Goal: Find specific page/section: Find specific page/section

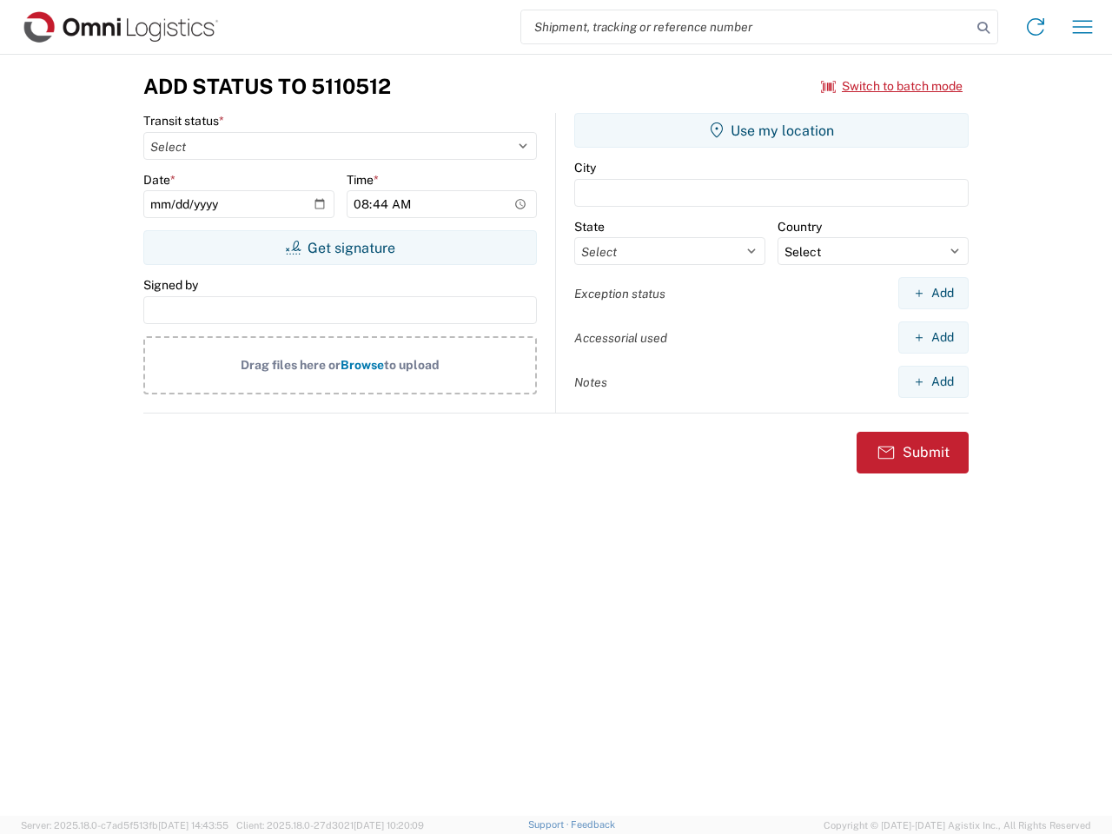
click at [747, 27] on input "search" at bounding box center [746, 26] width 450 height 33
click at [984, 28] on icon at bounding box center [984, 28] width 24 height 24
click at [1036, 27] on icon at bounding box center [1036, 27] width 28 height 28
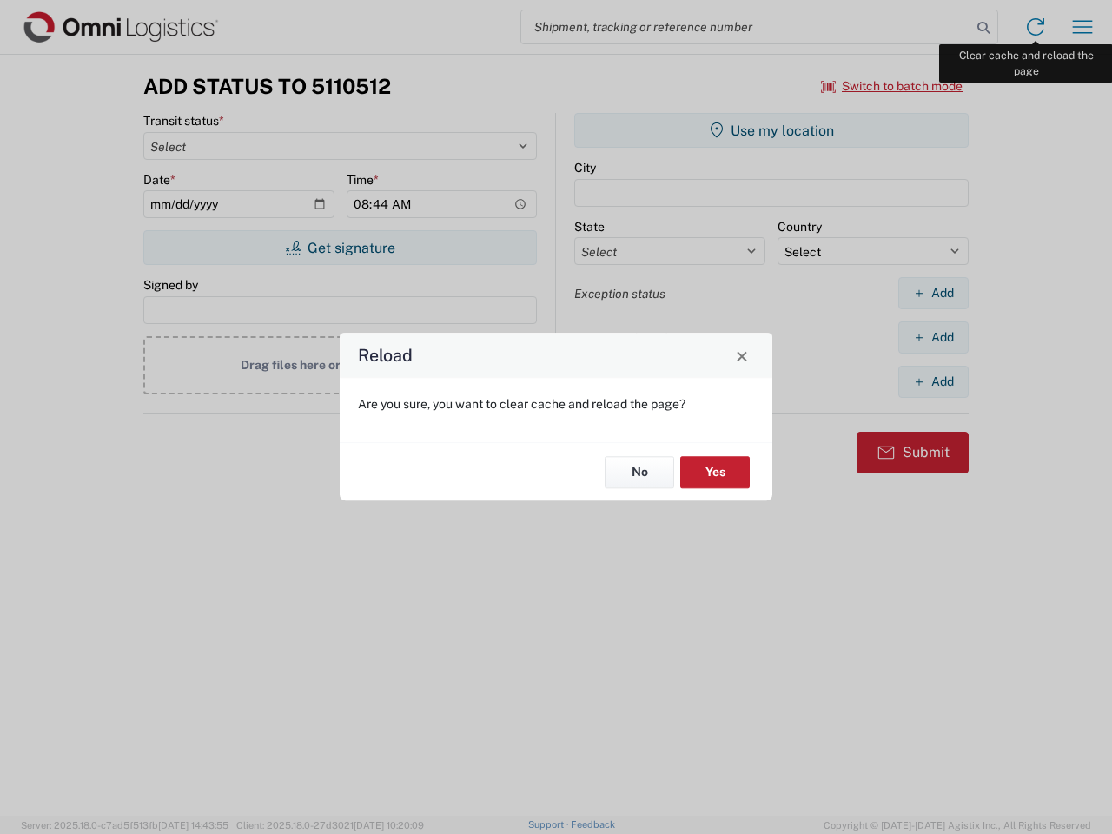
click at [1083, 27] on div "Reload Are you sure, you want to clear cache and reload the page? No Yes" at bounding box center [556, 417] width 1112 height 834
click at [893, 86] on div "Reload Are you sure, you want to clear cache and reload the page? No Yes" at bounding box center [556, 417] width 1112 height 834
click at [340, 248] on div "Reload Are you sure, you want to clear cache and reload the page? No Yes" at bounding box center [556, 417] width 1112 height 834
click at [772, 130] on div "Reload Are you sure, you want to clear cache and reload the page? No Yes" at bounding box center [556, 417] width 1112 height 834
click at [933, 293] on div "Reload Are you sure, you want to clear cache and reload the page? No Yes" at bounding box center [556, 417] width 1112 height 834
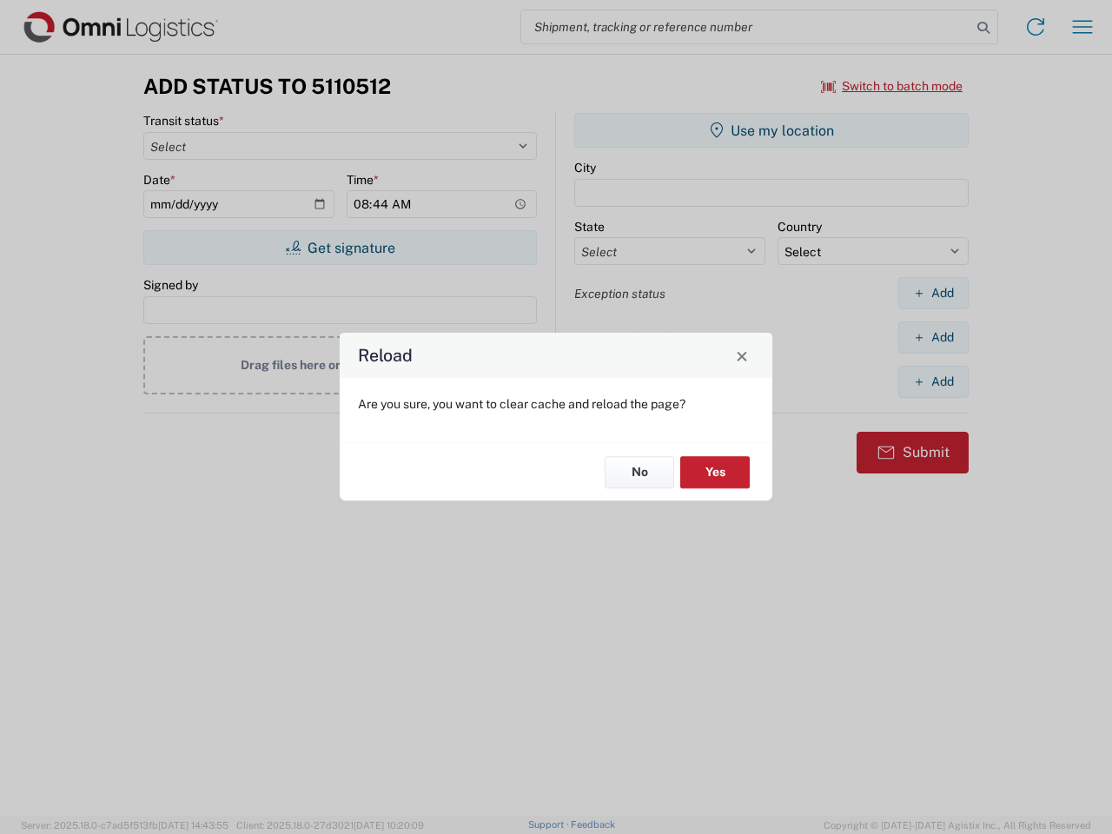
click at [933, 337] on div "Reload Are you sure, you want to clear cache and reload the page? No Yes" at bounding box center [556, 417] width 1112 height 834
click at [933, 382] on div "Reload Are you sure, you want to clear cache and reload the page? No Yes" at bounding box center [556, 417] width 1112 height 834
